Goal: Task Accomplishment & Management: Use online tool/utility

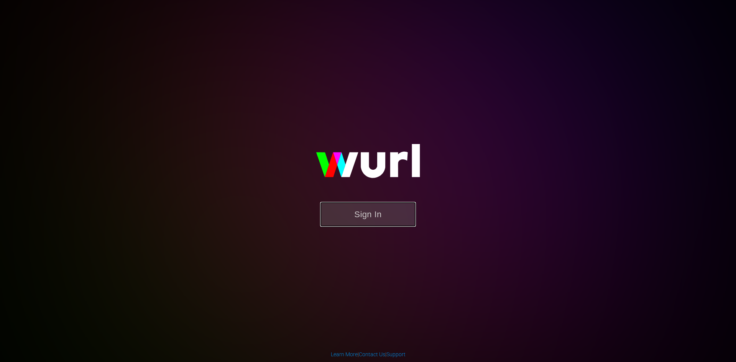
click at [347, 218] on button "Sign In" at bounding box center [368, 214] width 96 height 25
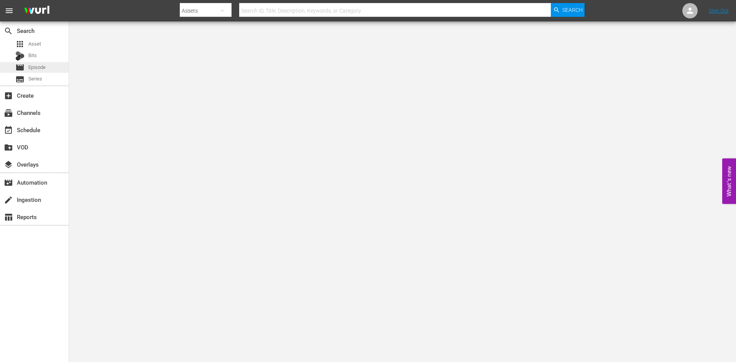
click at [34, 67] on span "Episode" at bounding box center [36, 68] width 17 height 8
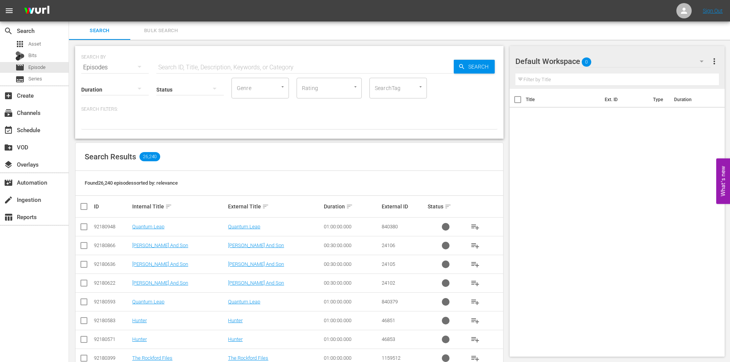
click at [649, 69] on div "Default Workspace 0" at bounding box center [612, 61] width 195 height 21
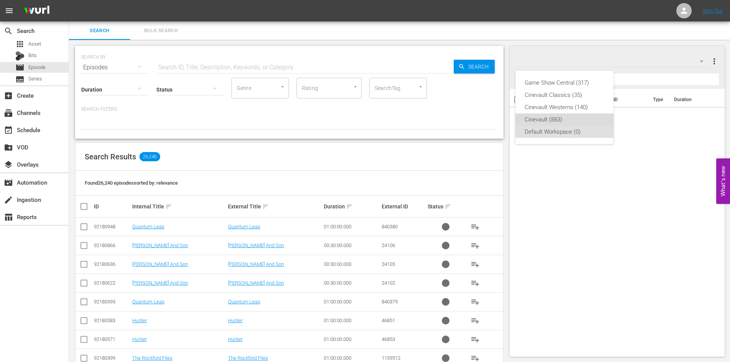
click at [576, 124] on div "Cinevault (883)" at bounding box center [565, 119] width 80 height 12
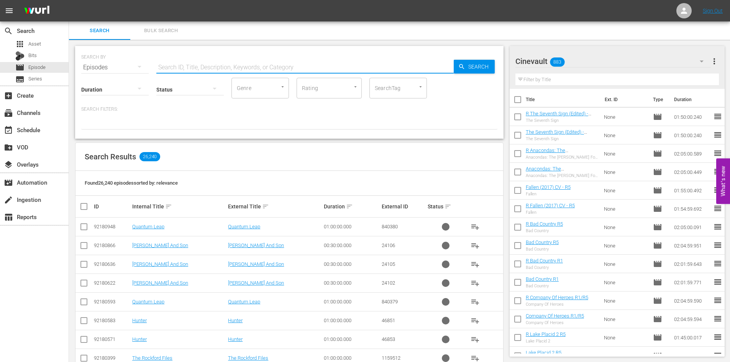
click at [330, 60] on input "text" at bounding box center [304, 67] width 297 height 18
type input "the fog"
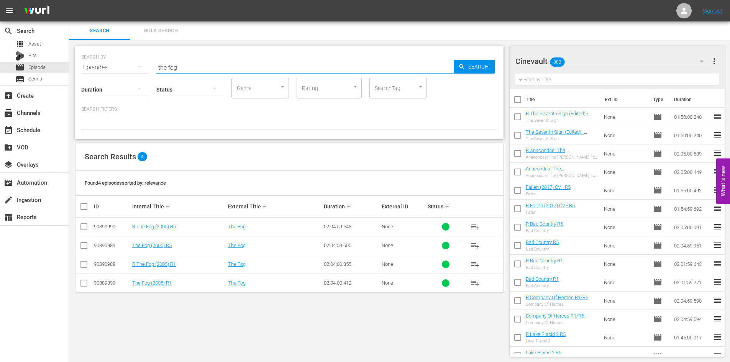
click at [83, 200] on th at bounding box center [83, 206] width 17 height 21
click at [81, 204] on input "checkbox" at bounding box center [86, 206] width 15 height 9
checkbox input "true"
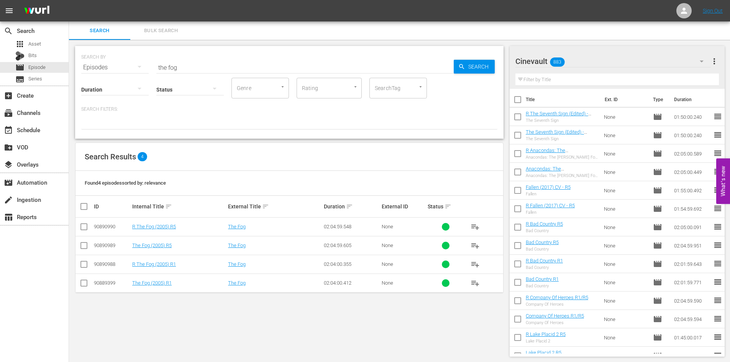
checkbox input "true"
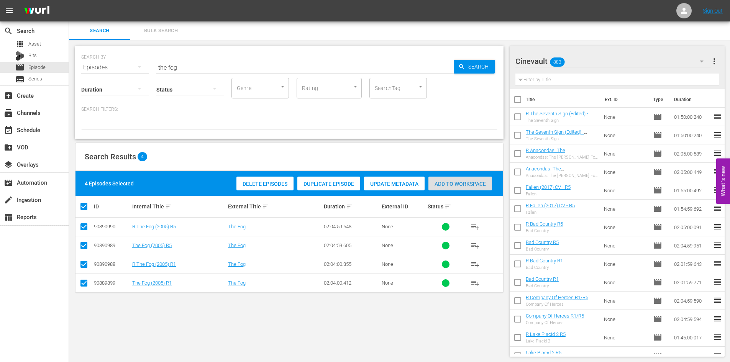
click at [440, 184] on span "Add to Workspace" at bounding box center [460, 184] width 64 height 6
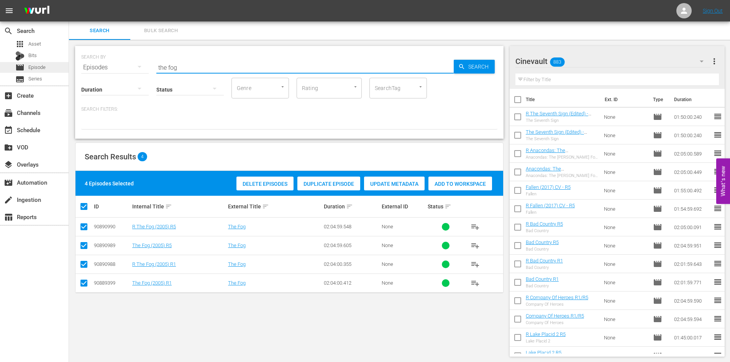
drag, startPoint x: 231, startPoint y: 63, endPoint x: 14, endPoint y: 63, distance: 216.9
click at [69, 0] on div "search Search apps Asset Bits movie Episode subtitles Series add_box Create sub…" at bounding box center [399, 0] width 661 height 0
type input "i"
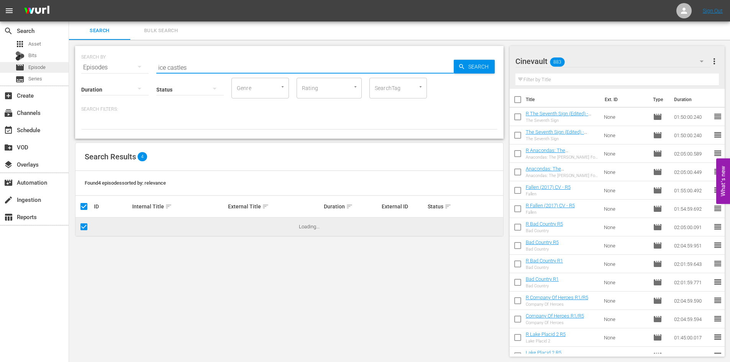
type input "ice castles"
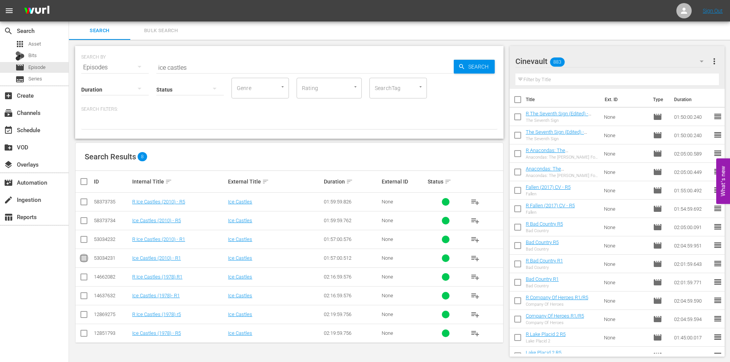
click at [81, 261] on input "checkbox" at bounding box center [83, 259] width 9 height 9
checkbox input "true"
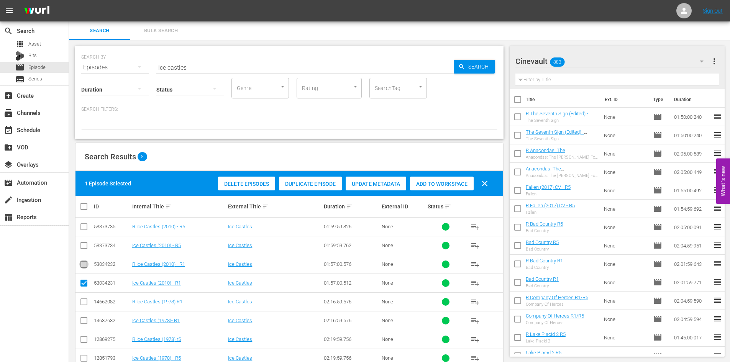
click at [85, 262] on input "checkbox" at bounding box center [83, 265] width 9 height 9
checkbox input "true"
click at [86, 249] on input "checkbox" at bounding box center [83, 247] width 9 height 9
checkbox input "true"
click at [85, 228] on input "checkbox" at bounding box center [83, 228] width 9 height 9
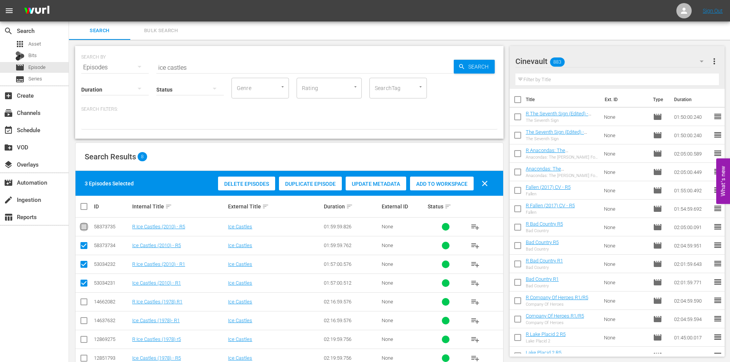
checkbox input "true"
click at [456, 182] on span "Add to Workspace" at bounding box center [442, 184] width 64 height 6
click at [587, 81] on input "text" at bounding box center [617, 80] width 204 height 12
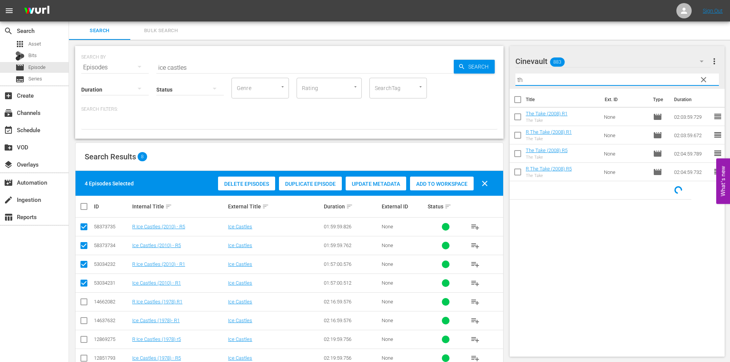
type input "t"
click at [606, 78] on input "my life" at bounding box center [617, 80] width 204 height 12
drag, startPoint x: 606, startPoint y: 78, endPoint x: 453, endPoint y: 80, distance: 152.9
click at [453, 80] on div "Search Bulk Search SEARCH BY Search By Episodes Search ID, Title, Description, …" at bounding box center [399, 201] width 661 height 361
type input "i"
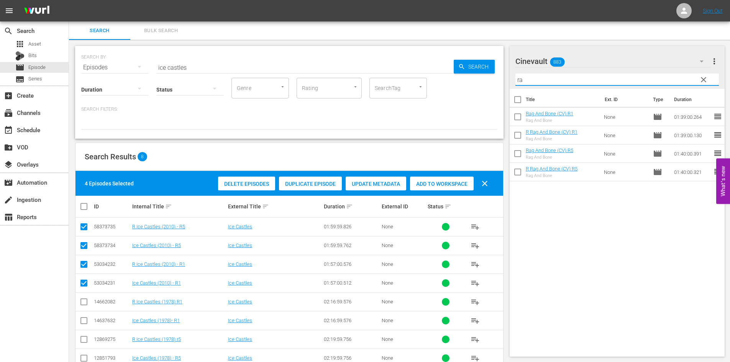
type input "r"
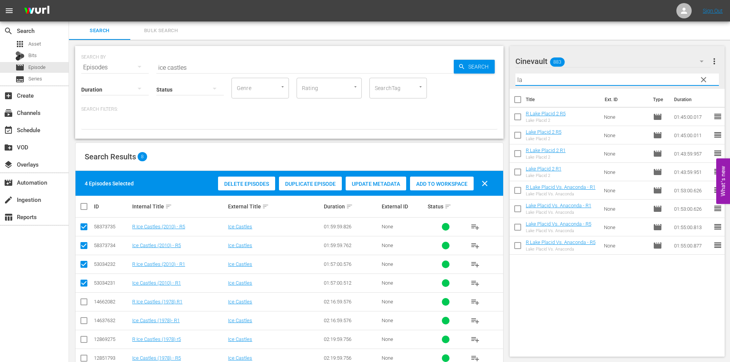
type input "l"
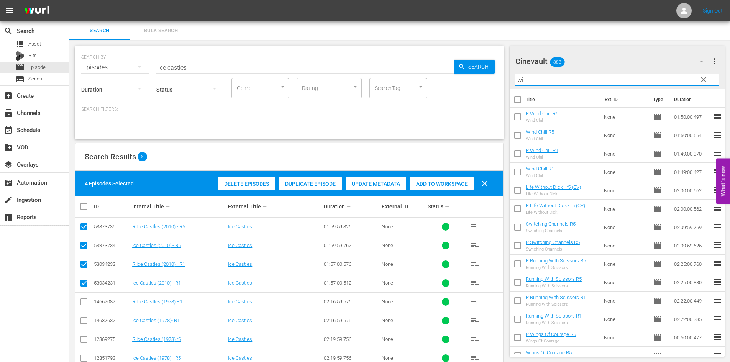
type input "w"
click at [41, 107] on div "subscriptions Channels" at bounding box center [34, 112] width 69 height 15
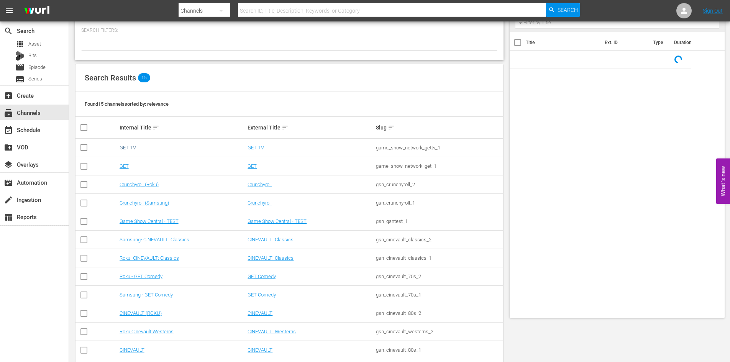
scroll to position [105, 0]
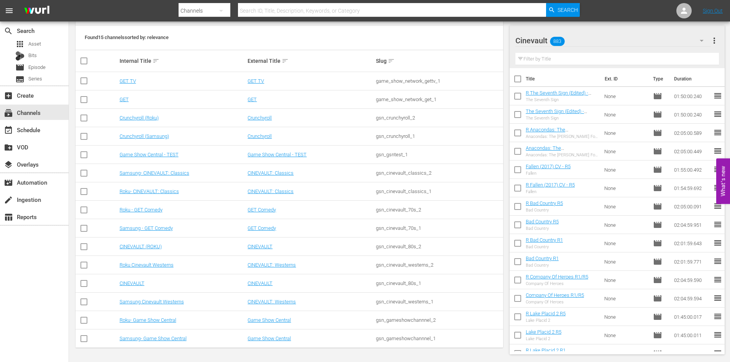
click at [139, 279] on td "CINEVAULT" at bounding box center [182, 283] width 128 height 18
click at [141, 280] on td "CINEVAULT" at bounding box center [182, 283] width 128 height 18
click at [139, 287] on td "CINEVAULT" at bounding box center [182, 283] width 128 height 18
click at [133, 283] on link "CINEVAULT" at bounding box center [132, 284] width 25 height 6
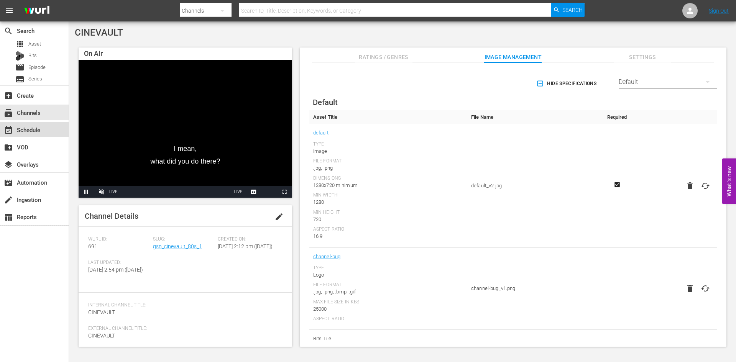
click at [42, 133] on div "event_available Schedule" at bounding box center [34, 129] width 69 height 15
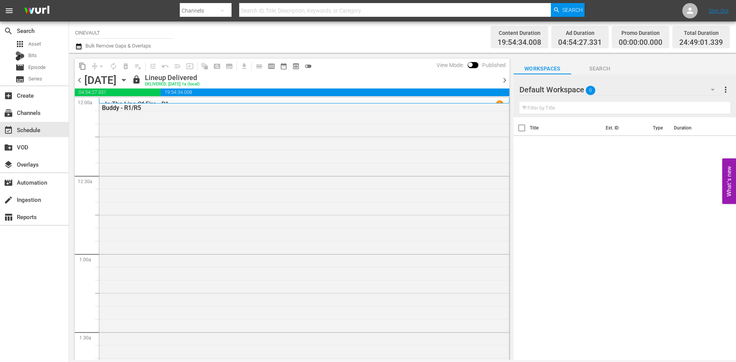
click at [618, 94] on div "Default Workspace 0" at bounding box center [620, 89] width 202 height 21
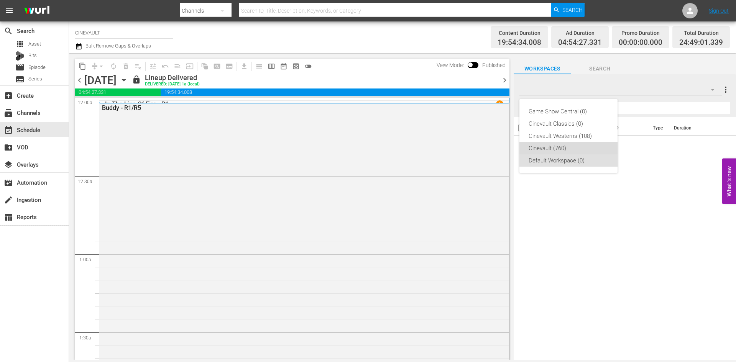
click at [609, 146] on div "Cinevault (760)" at bounding box center [568, 148] width 98 height 12
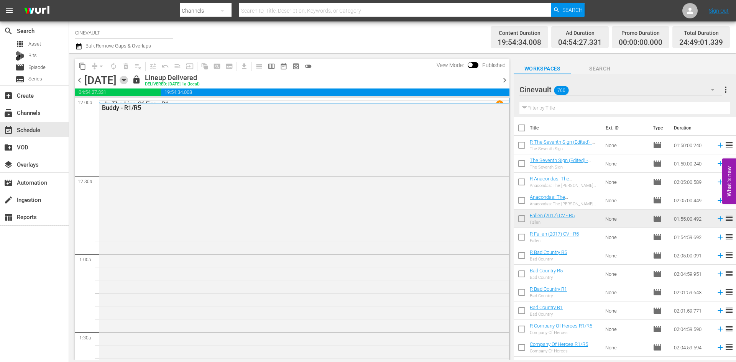
click at [128, 81] on icon "button" at bounding box center [124, 80] width 8 height 8
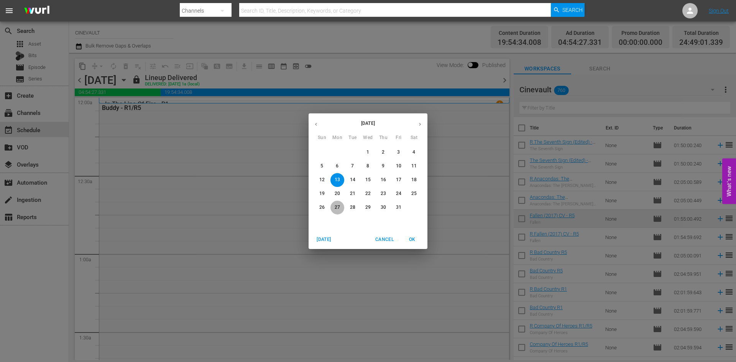
click at [341, 205] on span "27" at bounding box center [337, 207] width 14 height 7
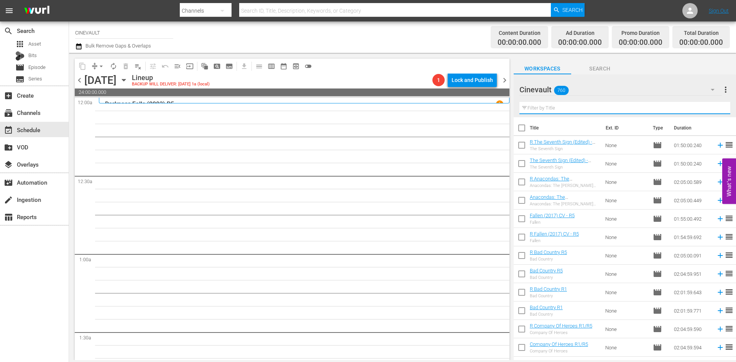
click at [617, 103] on input "text" at bounding box center [624, 108] width 211 height 12
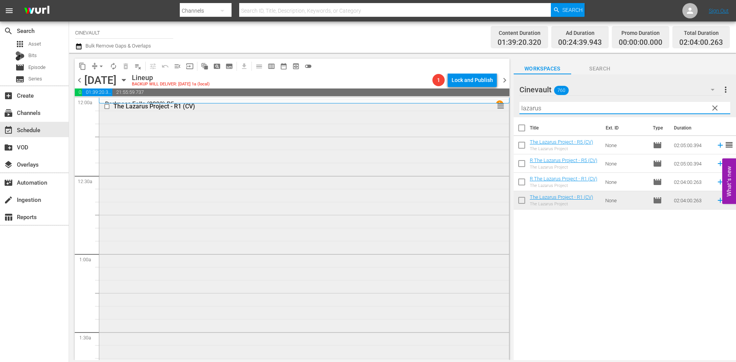
drag, startPoint x: 574, startPoint y: 108, endPoint x: 499, endPoint y: 119, distance: 75.5
click at [499, 119] on div "content_copy compress arrow_drop_down autorenew_outlined delete_forever_outline…" at bounding box center [402, 206] width 667 height 307
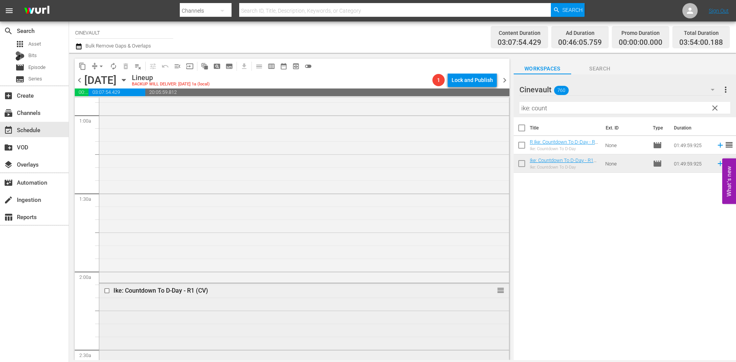
scroll to position [115, 0]
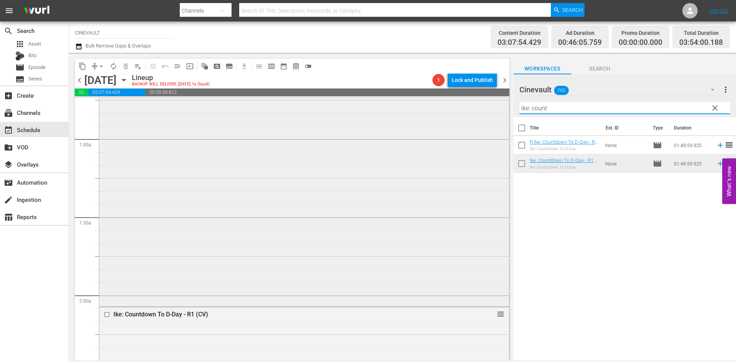
drag, startPoint x: 641, startPoint y: 108, endPoint x: 458, endPoint y: 99, distance: 183.0
click at [458, 99] on div "content_copy compress arrow_drop_down autorenew_outlined delete_forever_outline…" at bounding box center [402, 206] width 667 height 307
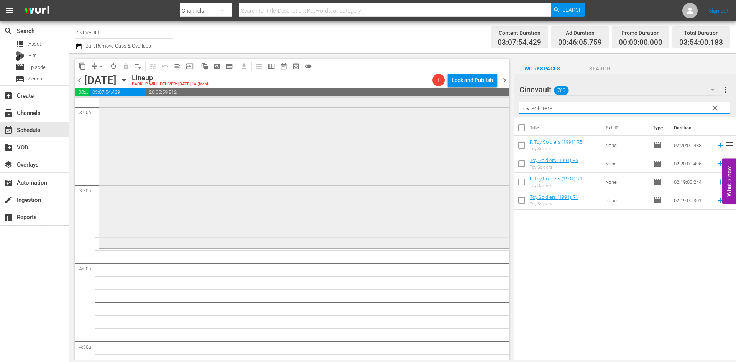
scroll to position [498, 0]
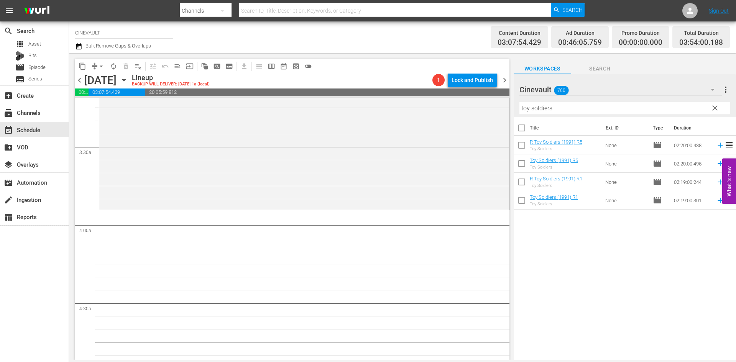
drag, startPoint x: 590, startPoint y: 211, endPoint x: 581, endPoint y: 200, distance: 13.8
click at [581, 200] on div "Title Ext. ID Type Duration R Toy Soldiers (1991) R5 Toy Soldiers None movie 02…" at bounding box center [625, 239] width 222 height 244
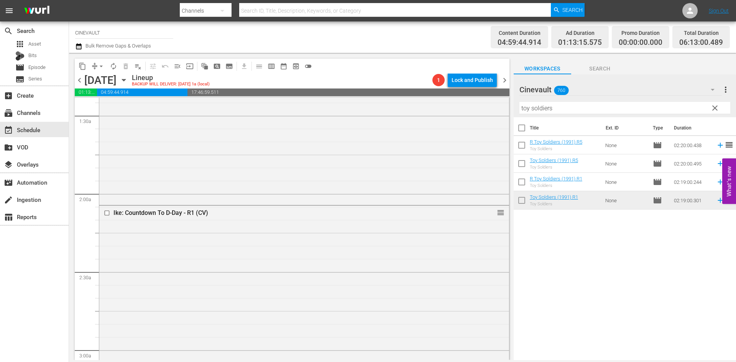
scroll to position [230, 0]
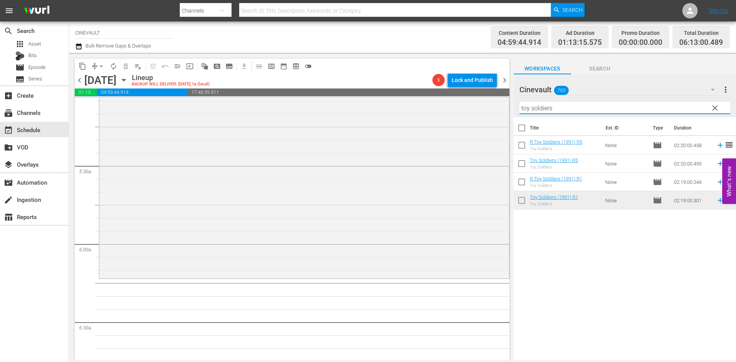
drag, startPoint x: 612, startPoint y: 109, endPoint x: 410, endPoint y: 97, distance: 203.1
click at [410, 97] on div "content_copy compress arrow_drop_down autorenew_outlined delete_forever_outline…" at bounding box center [402, 206] width 667 height 307
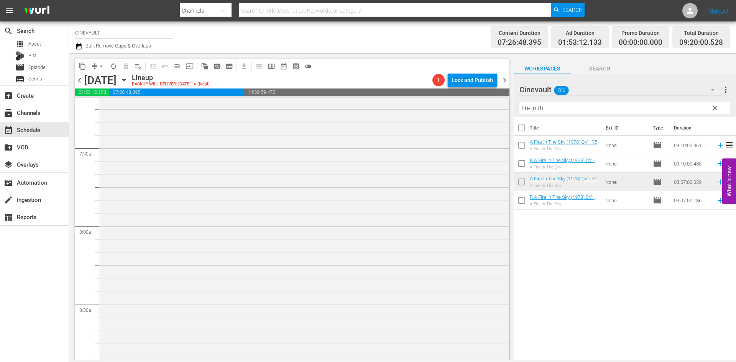
scroll to position [1199, 0]
drag, startPoint x: 563, startPoint y: 105, endPoint x: 500, endPoint y: 121, distance: 64.6
click at [500, 121] on div "content_copy compress arrow_drop_down autorenew_outlined delete_forever_outline…" at bounding box center [402, 206] width 667 height 307
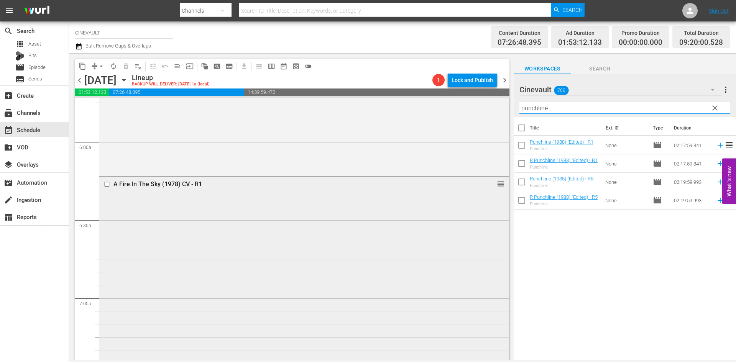
scroll to position [892, 0]
drag, startPoint x: 612, startPoint y: 112, endPoint x: 478, endPoint y: 93, distance: 134.7
click at [478, 93] on div "content_copy compress arrow_drop_down autorenew_outlined delete_forever_outline…" at bounding box center [402, 206] width 667 height 307
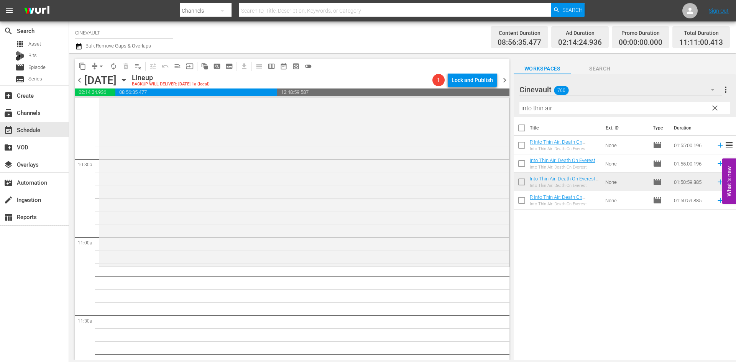
scroll to position [1582, 0]
drag, startPoint x: 622, startPoint y: 114, endPoint x: 475, endPoint y: 107, distance: 147.7
click at [475, 107] on div "content_copy compress arrow_drop_down autorenew_outlined delete_forever_outline…" at bounding box center [402, 206] width 667 height 307
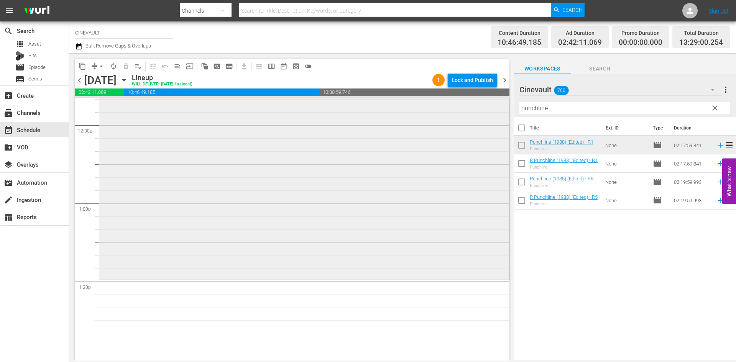
scroll to position [1812, 0]
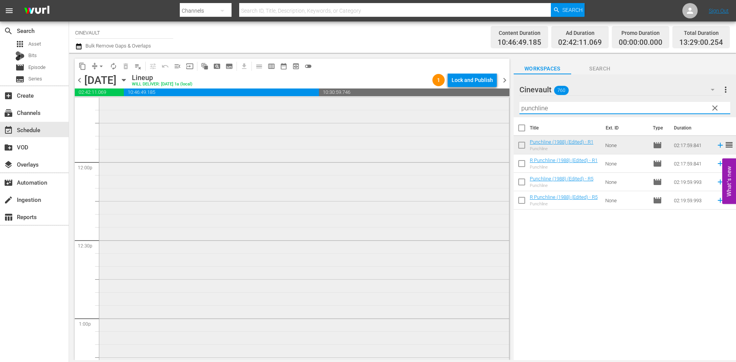
drag, startPoint x: 506, startPoint y: 113, endPoint x: 457, endPoint y: 113, distance: 48.7
click at [457, 113] on div "content_copy compress arrow_drop_down autorenew_outlined delete_forever_outline…" at bounding box center [402, 206] width 667 height 307
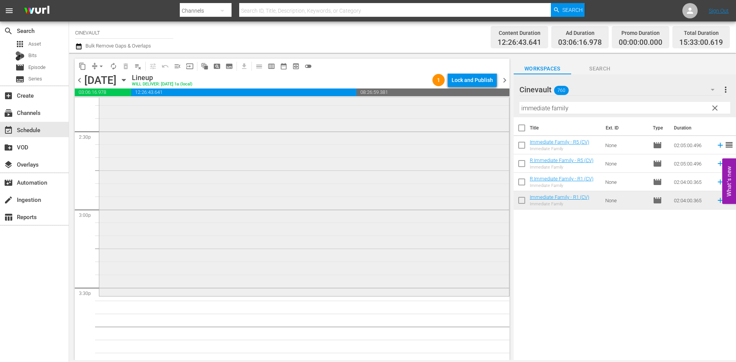
scroll to position [2310, 0]
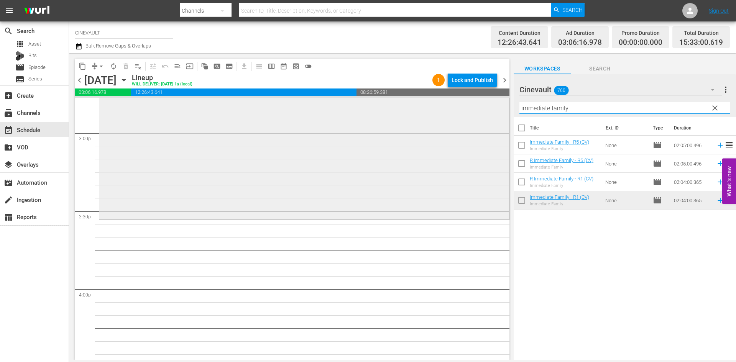
drag, startPoint x: 638, startPoint y: 107, endPoint x: 488, endPoint y: 120, distance: 150.4
click at [488, 120] on div "content_copy compress arrow_drop_down autorenew_outlined delete_forever_outline…" at bounding box center [402, 206] width 667 height 307
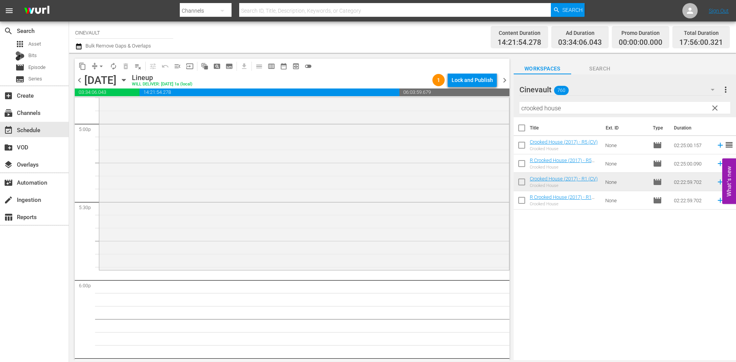
scroll to position [2655, 0]
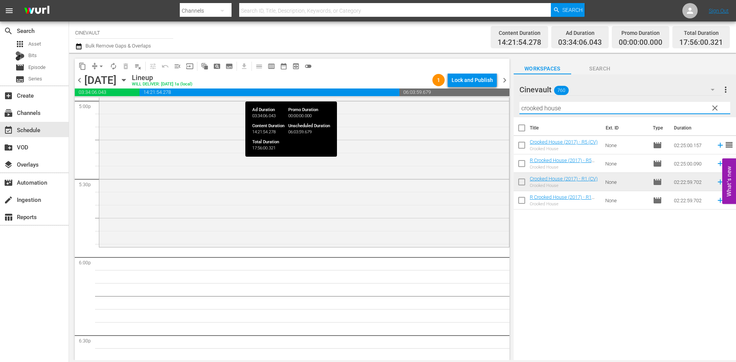
drag, startPoint x: 567, startPoint y: 106, endPoint x: 451, endPoint y: 92, distance: 116.1
click at [451, 92] on div "content_copy compress arrow_drop_down autorenew_outlined delete_forever_outline…" at bounding box center [402, 206] width 667 height 307
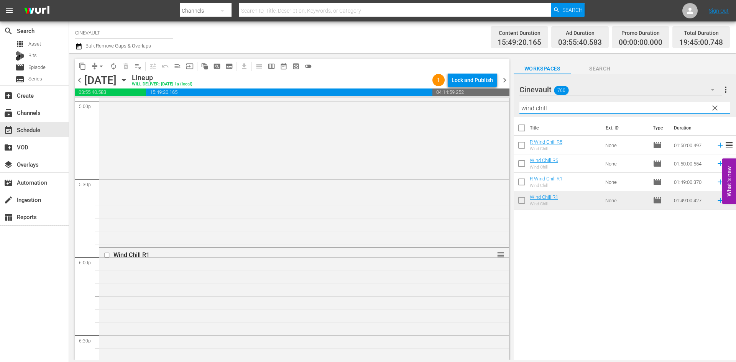
click at [540, 113] on input "wind chill" at bounding box center [624, 108] width 211 height 12
drag, startPoint x: 564, startPoint y: 113, endPoint x: 471, endPoint y: 111, distance: 92.4
click at [471, 111] on div "content_copy compress arrow_drop_down autorenew_outlined delete_forever_outline…" at bounding box center [402, 206] width 667 height 307
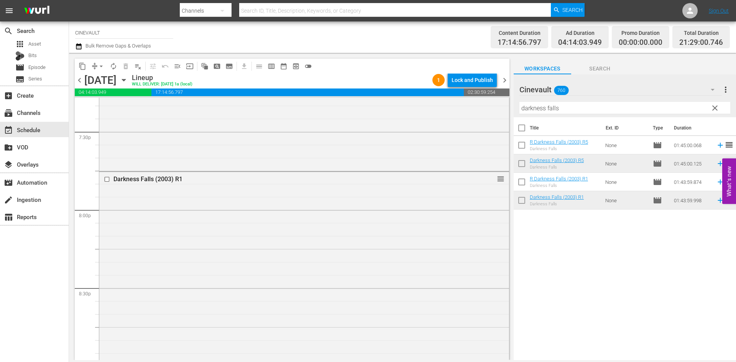
scroll to position [3076, 0]
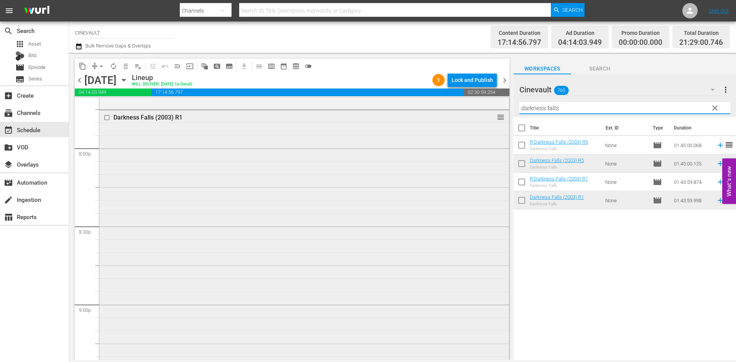
drag, startPoint x: 561, startPoint y: 111, endPoint x: 483, endPoint y: 110, distance: 78.2
click at [483, 110] on div "content_copy compress arrow_drop_down autorenew_outlined delete_forever_outline…" at bounding box center [402, 206] width 667 height 307
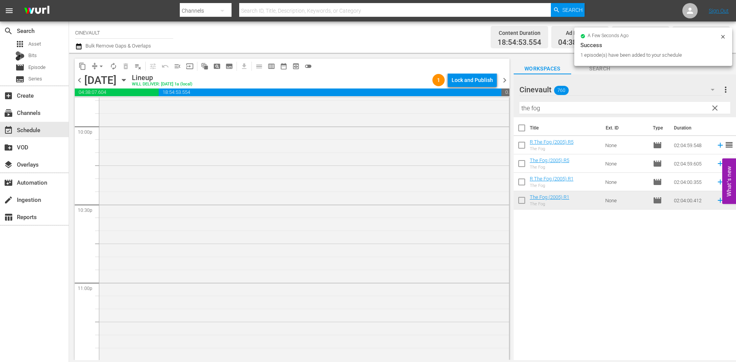
scroll to position [3490, 0]
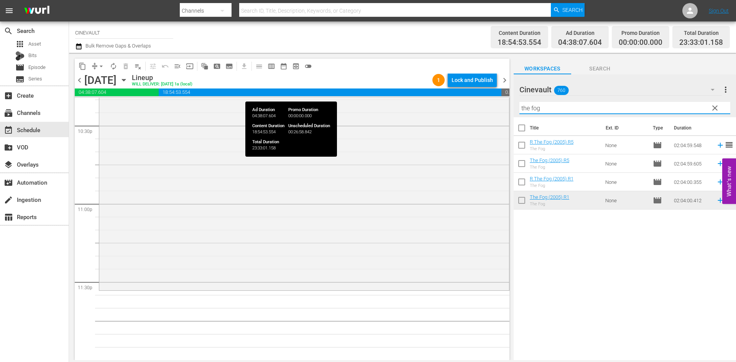
drag, startPoint x: 576, startPoint y: 106, endPoint x: 400, endPoint y: 91, distance: 176.5
click at [400, 91] on div "content_copy compress arrow_drop_down autorenew_outlined delete_forever_outline…" at bounding box center [402, 206] width 667 height 307
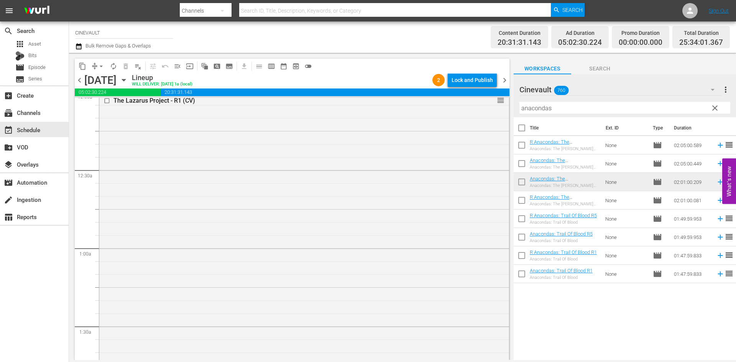
scroll to position [0, 0]
click at [478, 81] on div "Lock and Publish" at bounding box center [471, 80] width 41 height 14
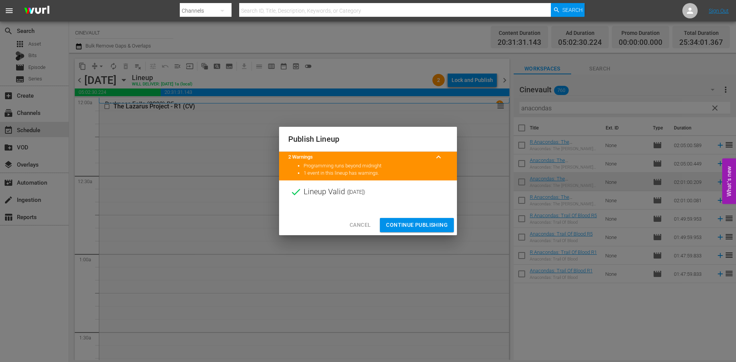
click at [439, 226] on span "Continue Publishing" at bounding box center [417, 225] width 62 height 10
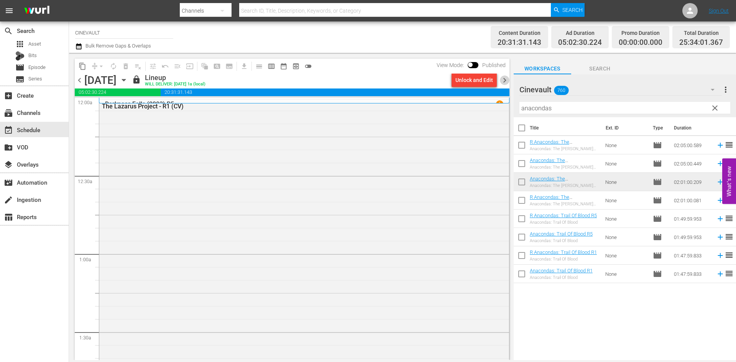
click at [506, 78] on span "chevron_right" at bounding box center [505, 80] width 10 height 10
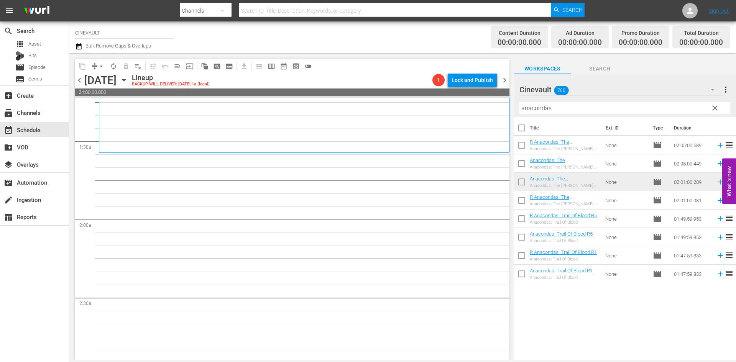
scroll to position [192, 0]
click at [636, 112] on input "anacondas" at bounding box center [624, 108] width 211 height 12
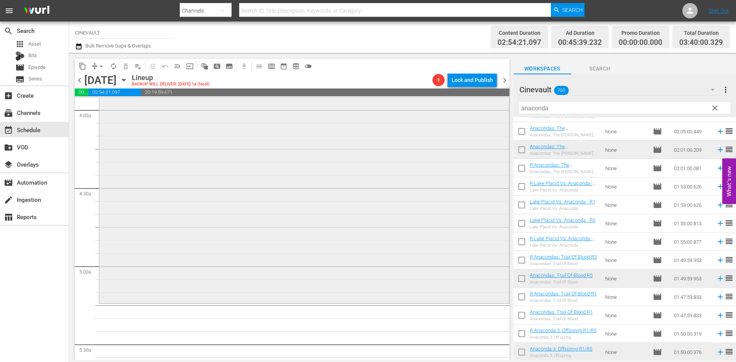
scroll to position [690, 0]
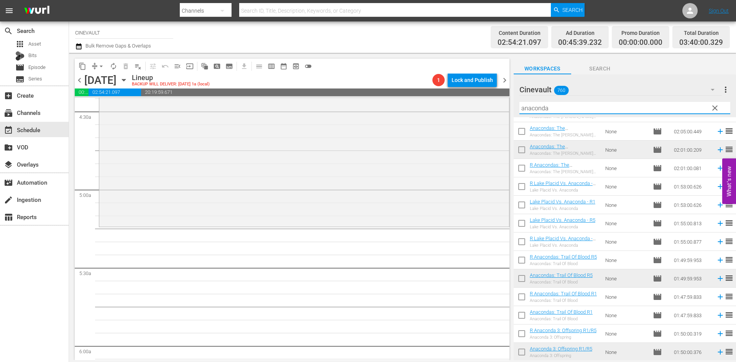
drag, startPoint x: 565, startPoint y: 110, endPoint x: 495, endPoint y: 77, distance: 77.0
click at [495, 77] on div "content_copy compress arrow_drop_down autorenew_outlined delete_forever_outline…" at bounding box center [402, 206] width 667 height 307
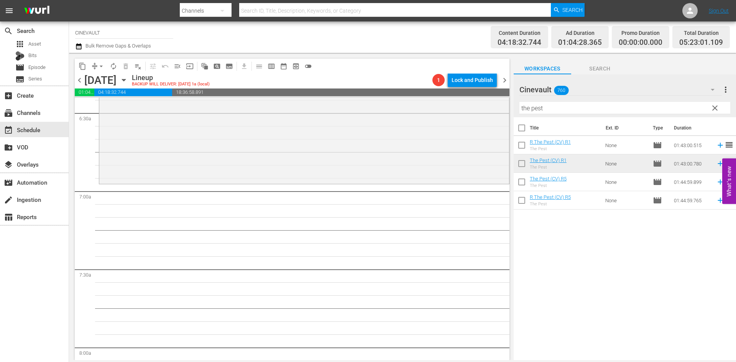
scroll to position [1035, 0]
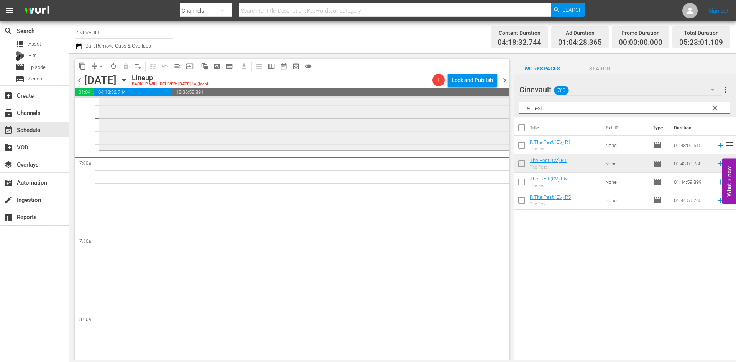
drag, startPoint x: 583, startPoint y: 112, endPoint x: 374, endPoint y: 107, distance: 208.9
click at [374, 107] on div "content_copy compress arrow_drop_down autorenew_outlined delete_forever_outline…" at bounding box center [402, 206] width 667 height 307
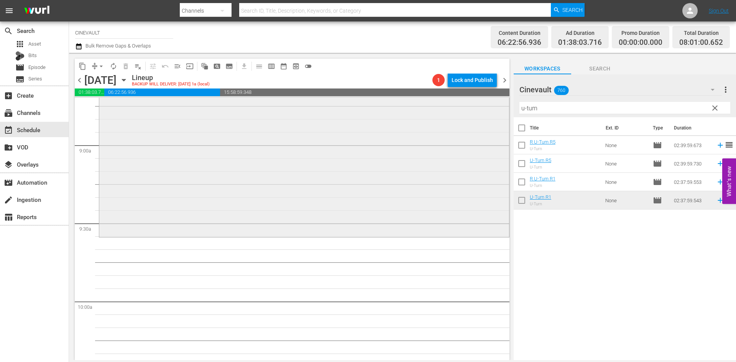
scroll to position [1380, 0]
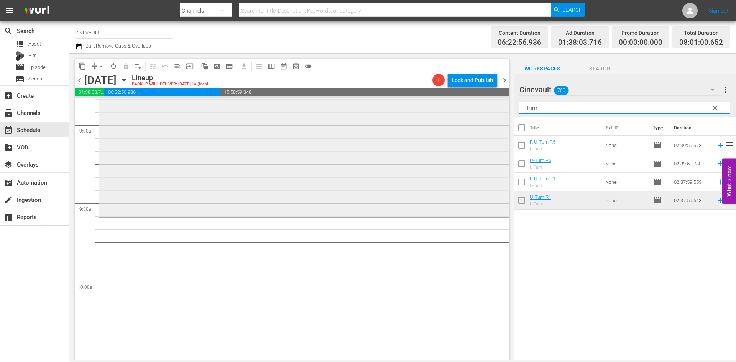
drag, startPoint x: 557, startPoint y: 108, endPoint x: 446, endPoint y: 113, distance: 111.7
click at [446, 113] on div "content_copy compress arrow_drop_down autorenew_outlined delete_forever_outline…" at bounding box center [402, 206] width 667 height 307
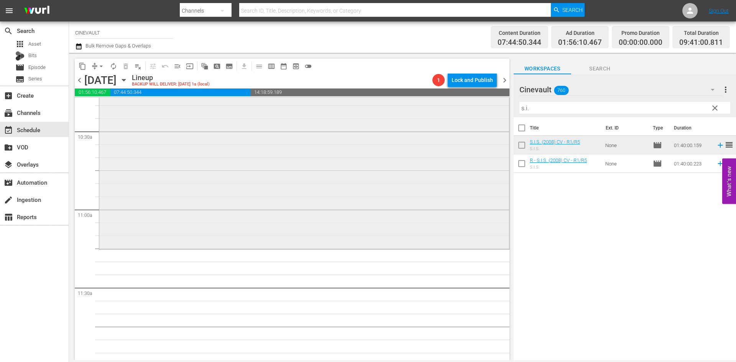
scroll to position [1610, 0]
drag, startPoint x: 560, startPoint y: 107, endPoint x: 450, endPoint y: 121, distance: 111.6
click at [450, 121] on div "content_copy compress arrow_drop_down autorenew_outlined delete_forever_outline…" at bounding box center [402, 206] width 667 height 307
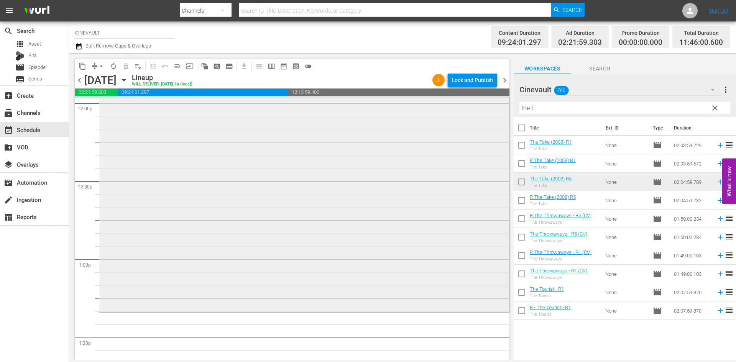
scroll to position [1878, 0]
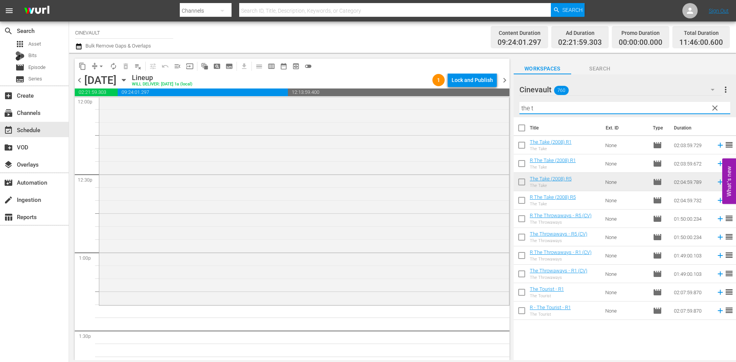
drag, startPoint x: 606, startPoint y: 105, endPoint x: 509, endPoint y: 123, distance: 98.3
click at [509, 123] on div "content_copy compress arrow_drop_down autorenew_outlined delete_forever_outline…" at bounding box center [402, 206] width 667 height 307
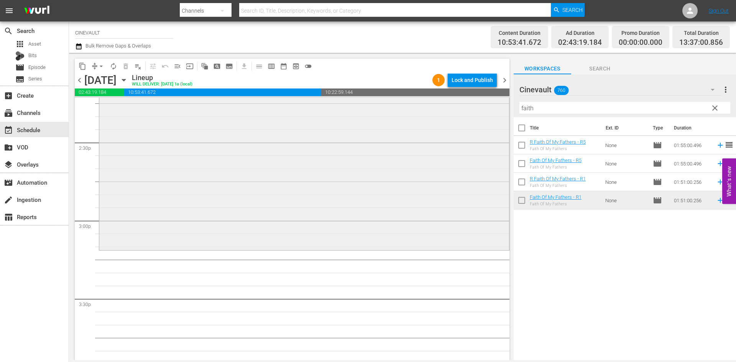
scroll to position [2223, 0]
drag, startPoint x: 564, startPoint y: 107, endPoint x: 518, endPoint y: 104, distance: 45.3
click at [518, 104] on div "Cinevault 760 Cinevault more_vert clear Filter by Title faith" at bounding box center [625, 95] width 222 height 43
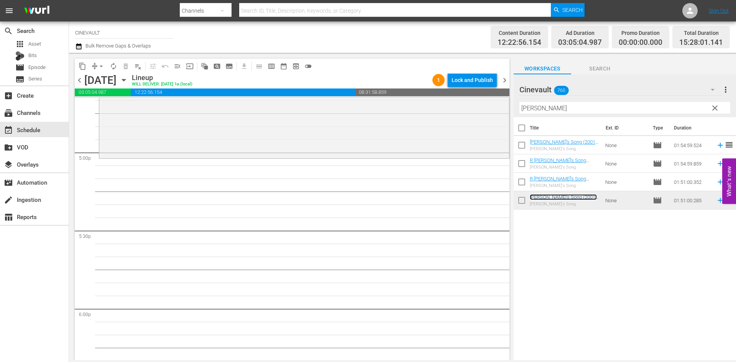
scroll to position [2606, 0]
drag, startPoint x: 607, startPoint y: 103, endPoint x: 527, endPoint y: 106, distance: 79.4
click at [527, 106] on input "[PERSON_NAME]" at bounding box center [624, 108] width 211 height 12
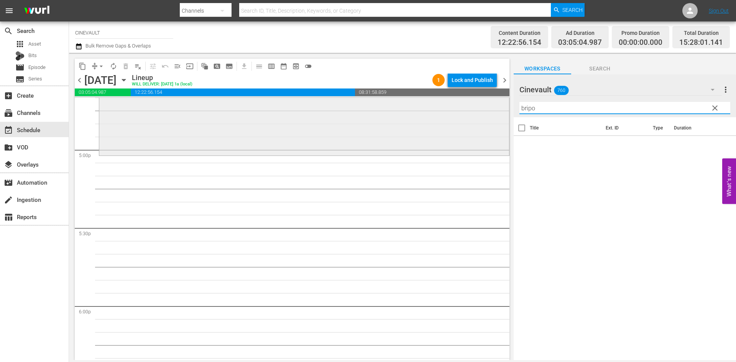
drag, startPoint x: 539, startPoint y: 104, endPoint x: 472, endPoint y: 126, distance: 70.5
click at [472, 126] on div "content_copy compress arrow_drop_down autorenew_outlined delete_forever_outline…" at bounding box center [402, 206] width 667 height 307
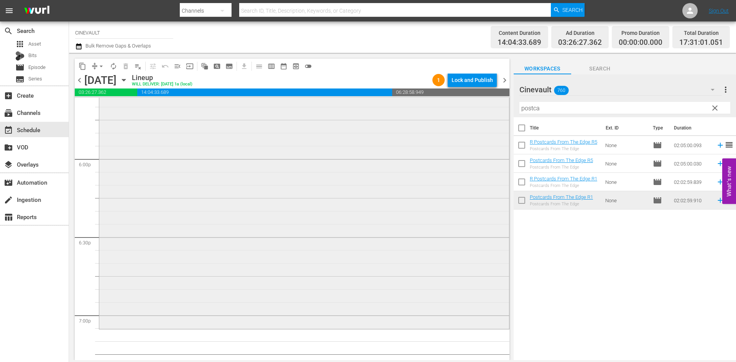
scroll to position [2759, 0]
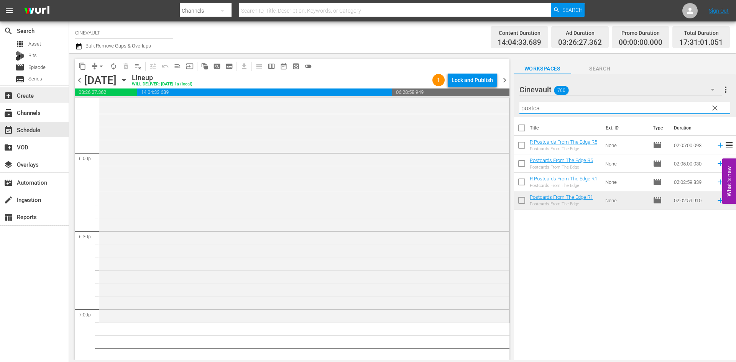
drag, startPoint x: 596, startPoint y: 111, endPoint x: 42, endPoint y: 87, distance: 554.3
click at [69, 0] on div "search Search apps Asset Bits movie Episode subtitles Series add_box Create sub…" at bounding box center [402, 0] width 667 height 0
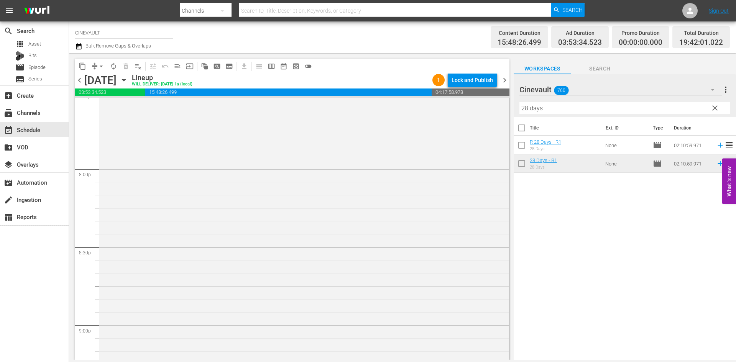
scroll to position [3104, 0]
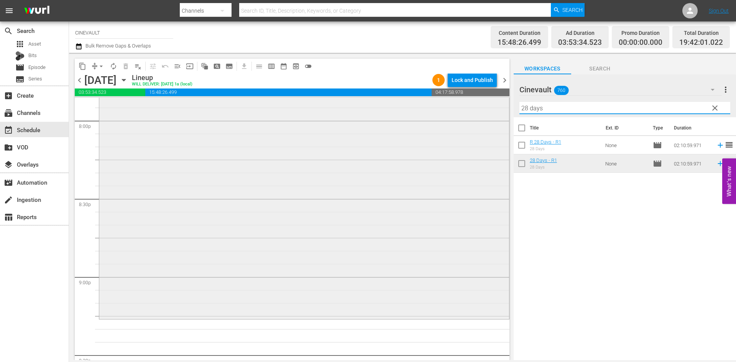
drag, startPoint x: 527, startPoint y: 108, endPoint x: 498, endPoint y: 108, distance: 28.7
click at [498, 108] on div "content_copy compress arrow_drop_down autorenew_outlined delete_forever_outline…" at bounding box center [402, 206] width 667 height 307
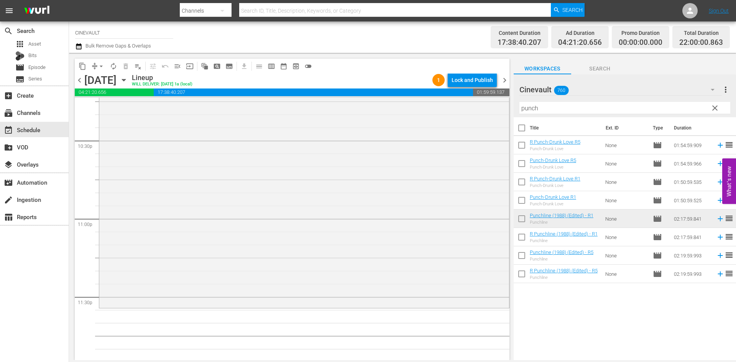
scroll to position [3490, 0]
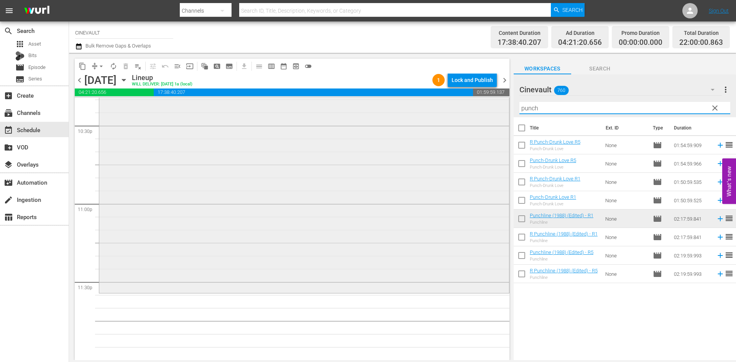
drag, startPoint x: 586, startPoint y: 112, endPoint x: 485, endPoint y: 113, distance: 100.4
click at [485, 113] on div "content_copy compress arrow_drop_down autorenew_outlined delete_forever_outline…" at bounding box center [402, 206] width 667 height 307
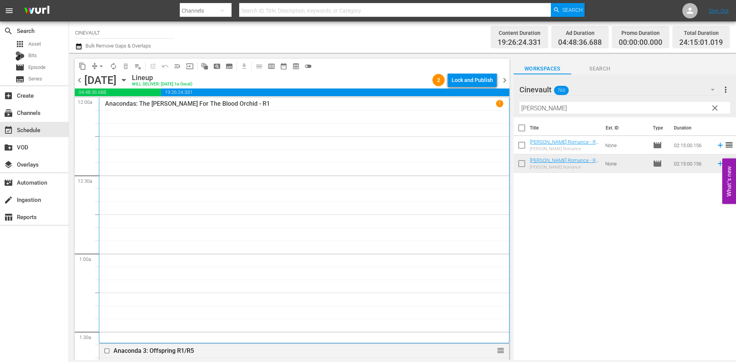
scroll to position [0, 0]
click at [486, 76] on div "Lock and Publish" at bounding box center [471, 80] width 41 height 14
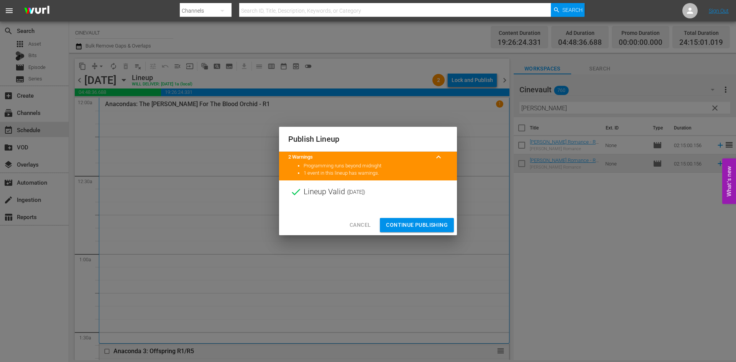
click at [409, 227] on span "Continue Publishing" at bounding box center [417, 225] width 62 height 10
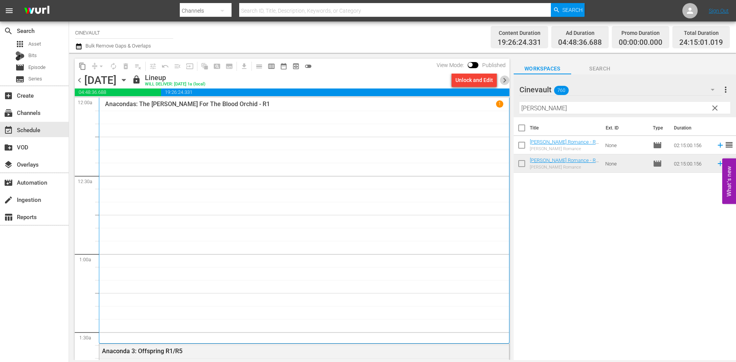
click at [507, 78] on span "chevron_right" at bounding box center [505, 80] width 10 height 10
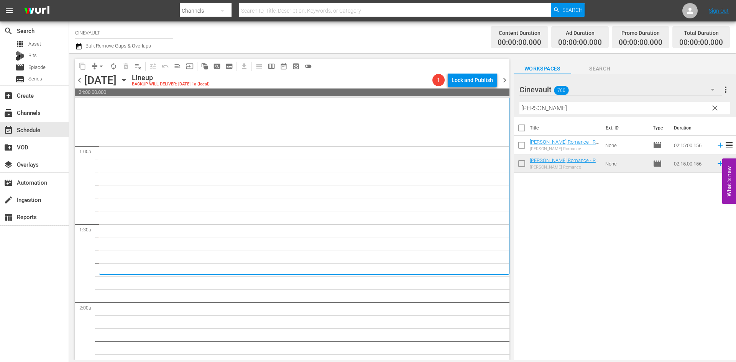
scroll to position [115, 0]
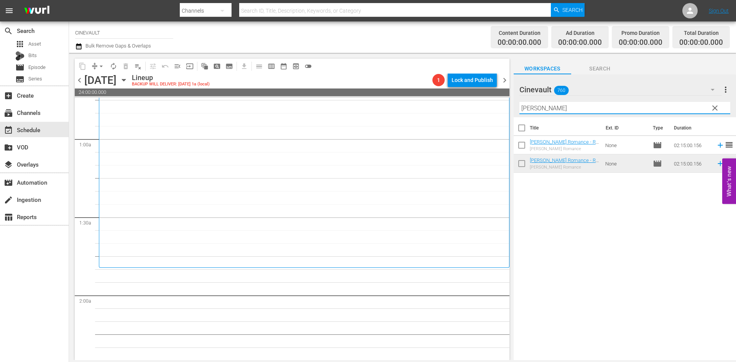
drag, startPoint x: 596, startPoint y: 108, endPoint x: 493, endPoint y: 105, distance: 103.5
click at [493, 105] on div "content_copy compress arrow_drop_down autorenew_outlined delete_forever_outline…" at bounding box center [402, 206] width 667 height 307
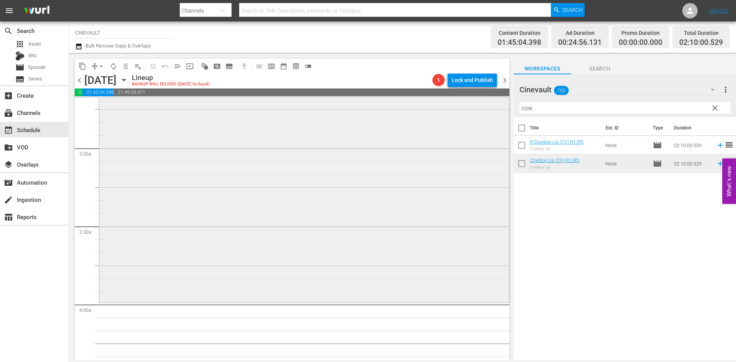
scroll to position [422, 0]
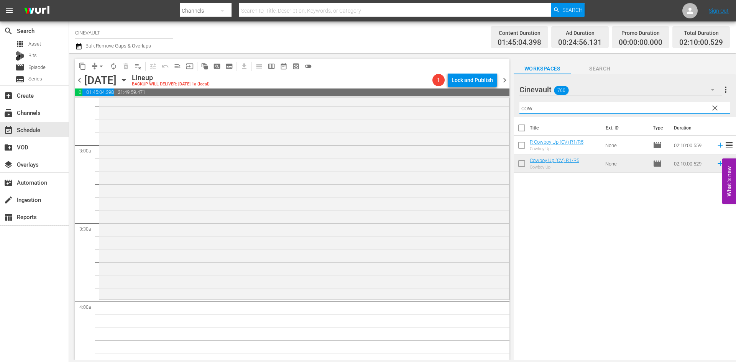
drag, startPoint x: 587, startPoint y: 107, endPoint x: 507, endPoint y: 111, distance: 80.2
click at [507, 111] on div "content_copy compress arrow_drop_down autorenew_outlined delete_forever_outline…" at bounding box center [402, 206] width 667 height 307
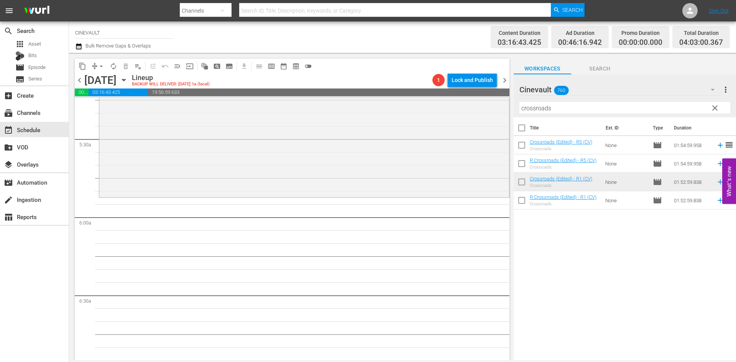
scroll to position [843, 0]
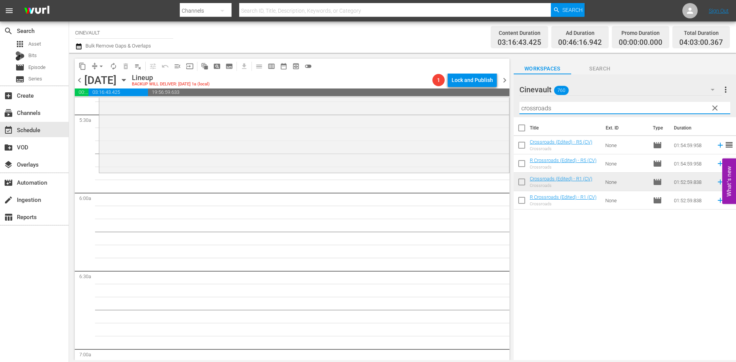
drag, startPoint x: 584, startPoint y: 110, endPoint x: 512, endPoint y: 106, distance: 71.8
click at [512, 106] on div "content_copy compress arrow_drop_down autorenew_outlined delete_forever_outline…" at bounding box center [402, 206] width 667 height 307
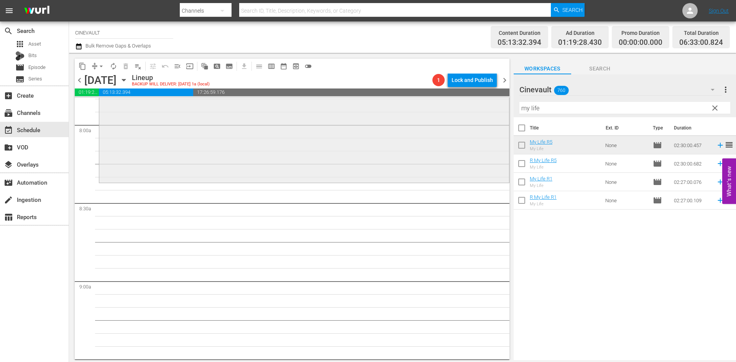
scroll to position [1226, 0]
drag, startPoint x: 563, startPoint y: 111, endPoint x: 495, endPoint y: 114, distance: 68.7
click at [495, 114] on div "content_copy compress arrow_drop_down autorenew_outlined delete_forever_outline…" at bounding box center [402, 206] width 667 height 307
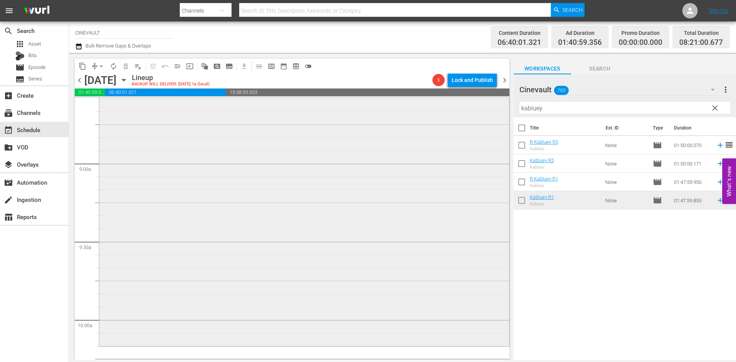
scroll to position [1418, 0]
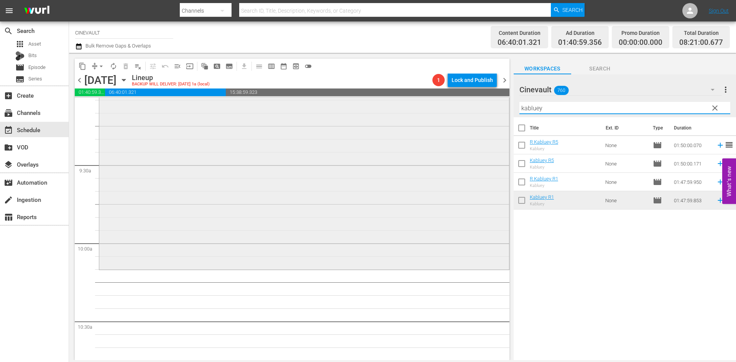
drag, startPoint x: 562, startPoint y: 109, endPoint x: 345, endPoint y: 97, distance: 217.6
click at [345, 97] on div "content_copy compress arrow_drop_down autorenew_outlined delete_forever_outline…" at bounding box center [402, 206] width 667 height 307
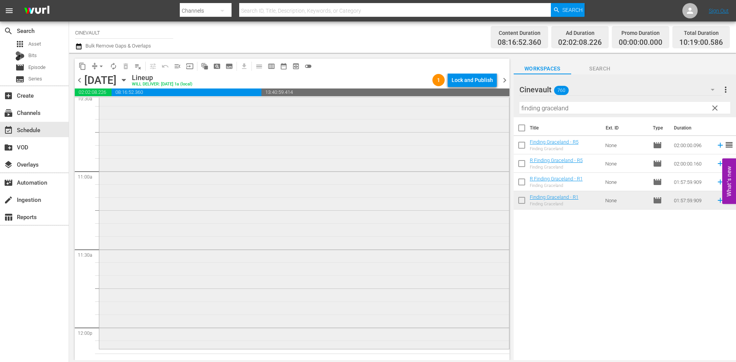
scroll to position [1686, 0]
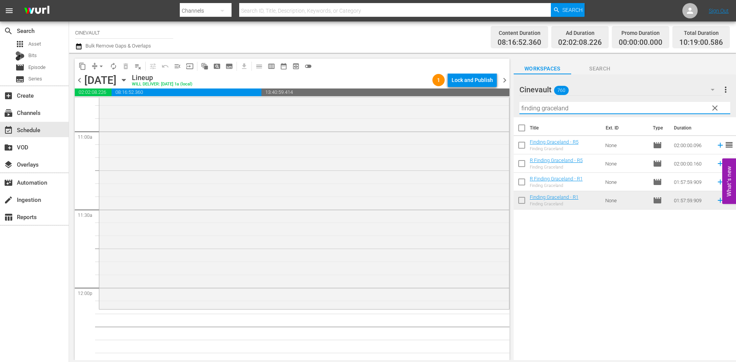
drag, startPoint x: 598, startPoint y: 104, endPoint x: 328, endPoint y: 76, distance: 272.0
click at [328, 76] on div "content_copy compress arrow_drop_down autorenew_outlined delete_forever_outline…" at bounding box center [402, 206] width 667 height 307
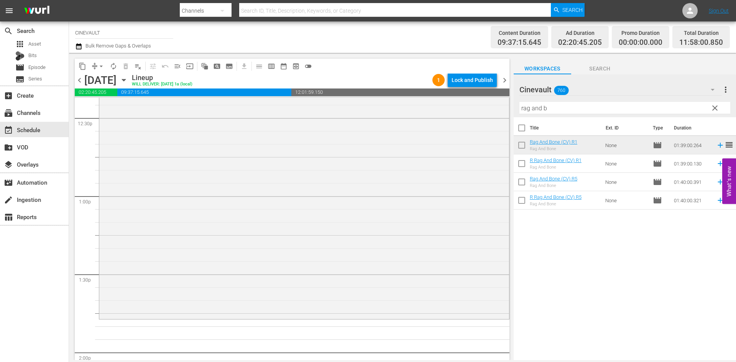
scroll to position [1954, 0]
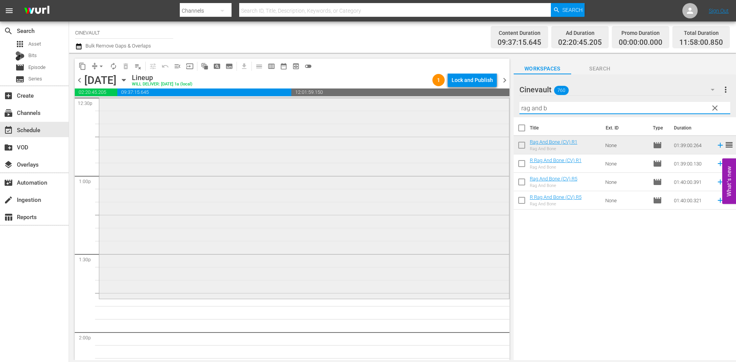
drag, startPoint x: 576, startPoint y: 113, endPoint x: 496, endPoint y: 98, distance: 81.5
click at [496, 98] on div "content_copy compress arrow_drop_down autorenew_outlined delete_forever_outline…" at bounding box center [402, 206] width 667 height 307
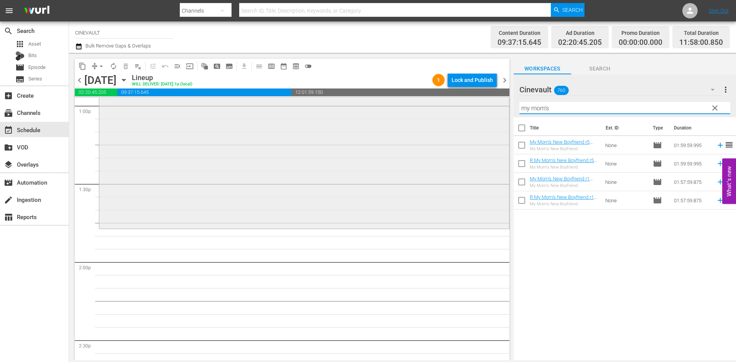
scroll to position [2031, 0]
type input "my mom's"
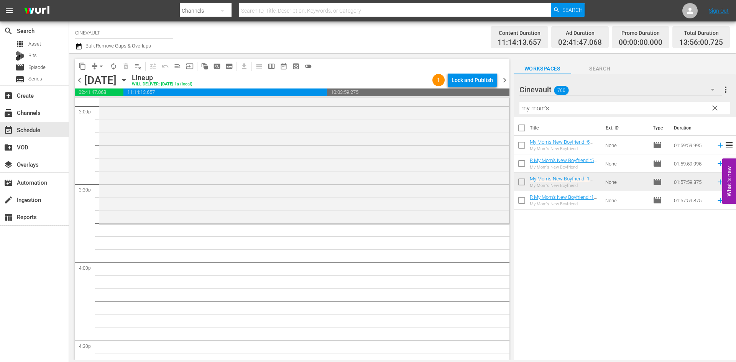
scroll to position [2338, 0]
click at [568, 117] on div "Filter by Title my mom's" at bounding box center [624, 108] width 211 height 18
drag, startPoint x: 568, startPoint y: 107, endPoint x: 486, endPoint y: 104, distance: 81.3
click at [486, 104] on div "content_copy compress arrow_drop_down autorenew_outlined delete_forever_outline…" at bounding box center [402, 206] width 667 height 307
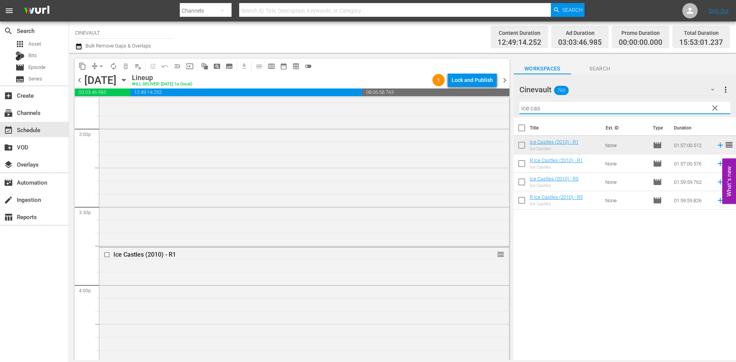
scroll to position [2238, 0]
drag, startPoint x: 580, startPoint y: 107, endPoint x: 213, endPoint y: 96, distance: 367.7
click at [213, 96] on div "content_copy compress arrow_drop_down autorenew_outlined delete_forever_outline…" at bounding box center [402, 206] width 667 height 307
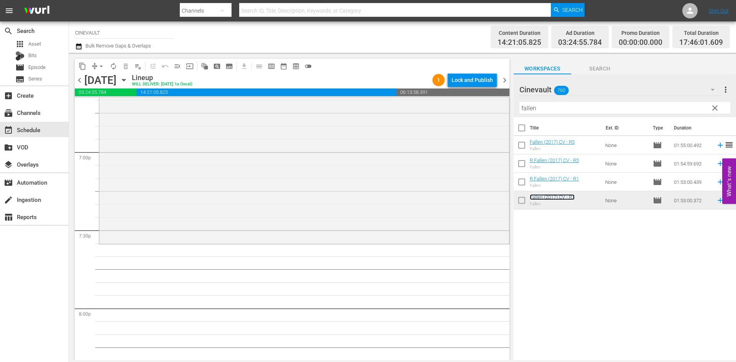
scroll to position [2927, 0]
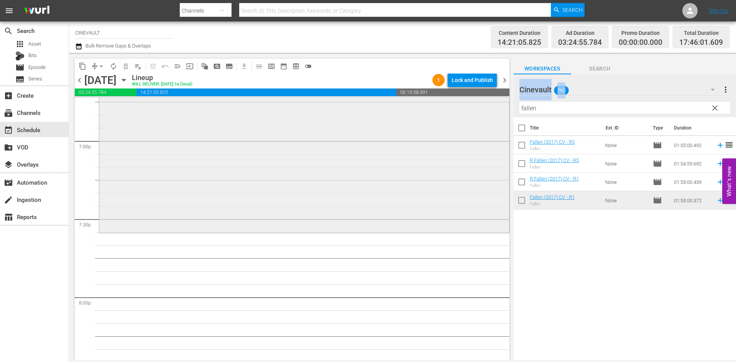
drag, startPoint x: 569, startPoint y: 115, endPoint x: 500, endPoint y: 105, distance: 69.6
click at [500, 105] on div "content_copy compress arrow_drop_down autorenew_outlined delete_forever_outline…" at bounding box center [402, 206] width 667 height 307
click at [546, 105] on input "fallen" at bounding box center [624, 108] width 211 height 12
drag, startPoint x: 546, startPoint y: 112, endPoint x: 453, endPoint y: 114, distance: 92.8
click at [453, 114] on div "content_copy compress arrow_drop_down autorenew_outlined delete_forever_outline…" at bounding box center [402, 206] width 667 height 307
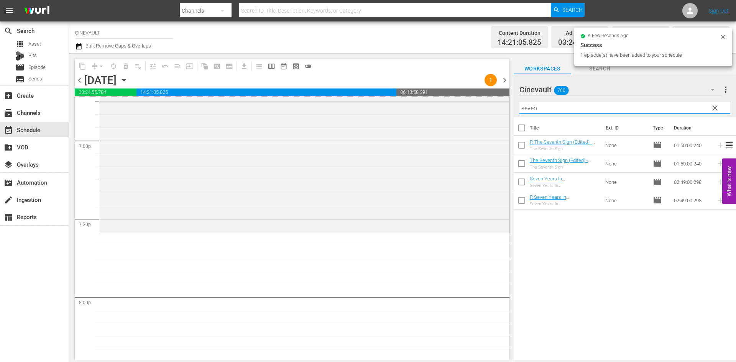
drag, startPoint x: 573, startPoint y: 111, endPoint x: 79, endPoint y: 104, distance: 494.4
click at [79, 104] on div "content_copy compress arrow_drop_down autorenew_outlined delete_forever_outline…" at bounding box center [402, 206] width 667 height 307
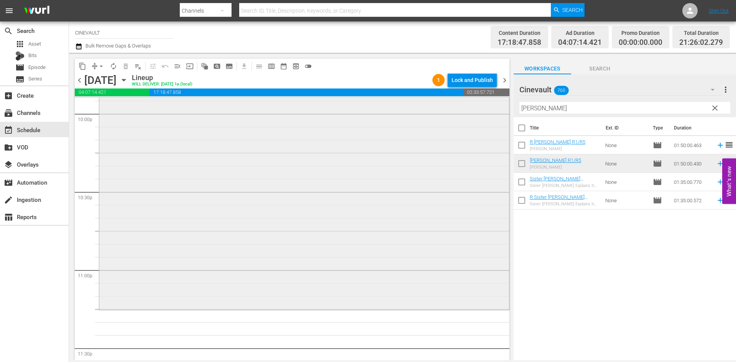
scroll to position [3490, 0]
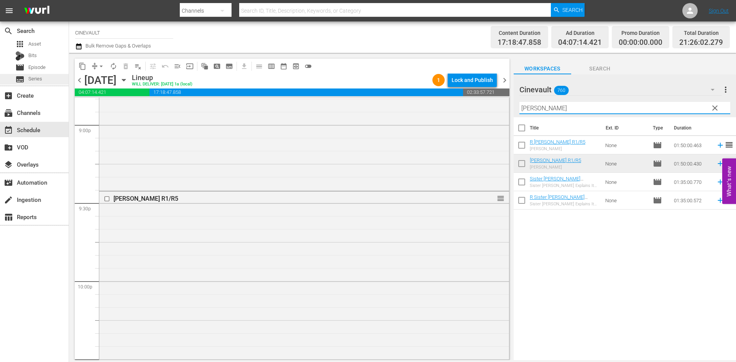
drag, startPoint x: 619, startPoint y: 112, endPoint x: 13, endPoint y: 82, distance: 606.2
click at [69, 0] on div "search Search apps Asset Bits movie Episode subtitles Series add_box Create sub…" at bounding box center [402, 0] width 667 height 0
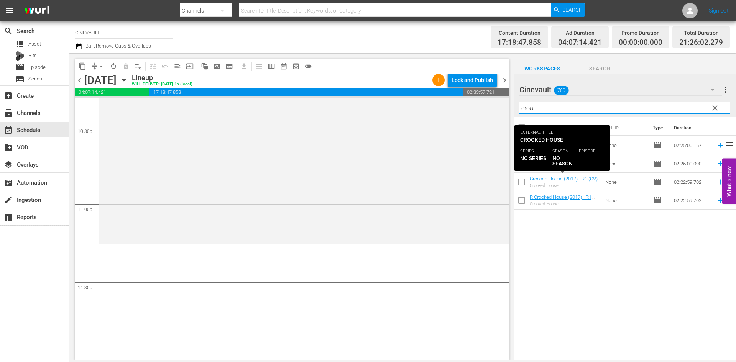
type input "croo"
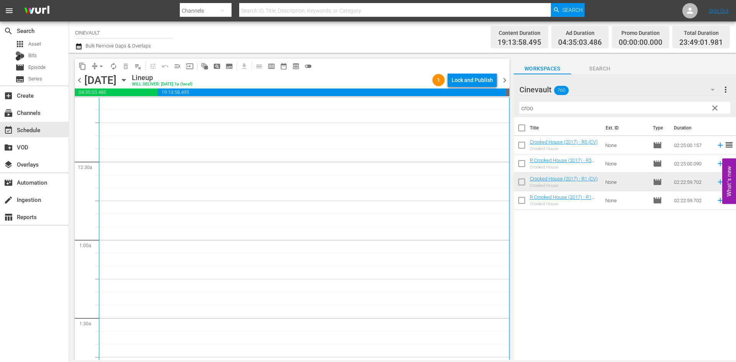
scroll to position [0, 0]
click at [483, 80] on div "Lock and Publish" at bounding box center [471, 80] width 41 height 14
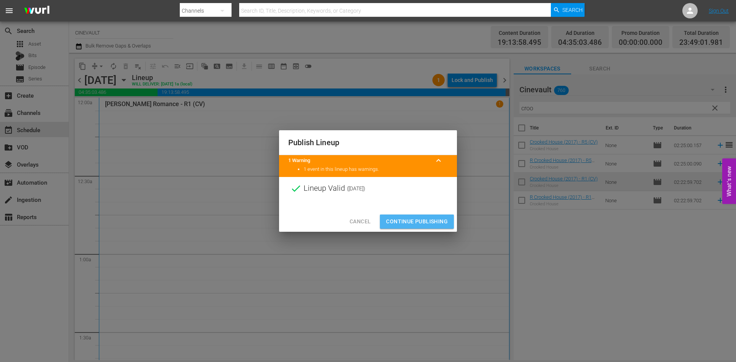
click at [443, 219] on span "Continue Publishing" at bounding box center [417, 222] width 62 height 10
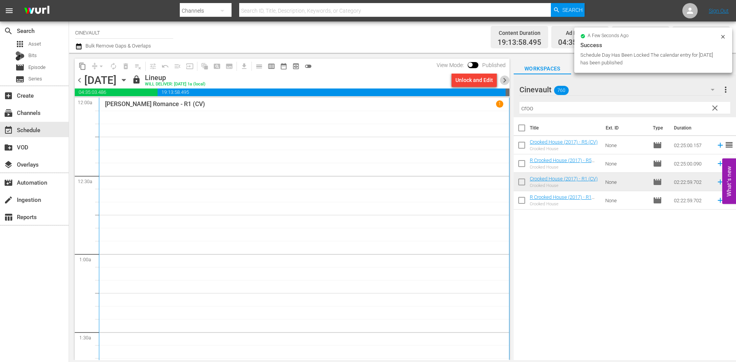
click at [506, 82] on span "chevron_right" at bounding box center [505, 80] width 10 height 10
